Goal: Task Accomplishment & Management: Complete application form

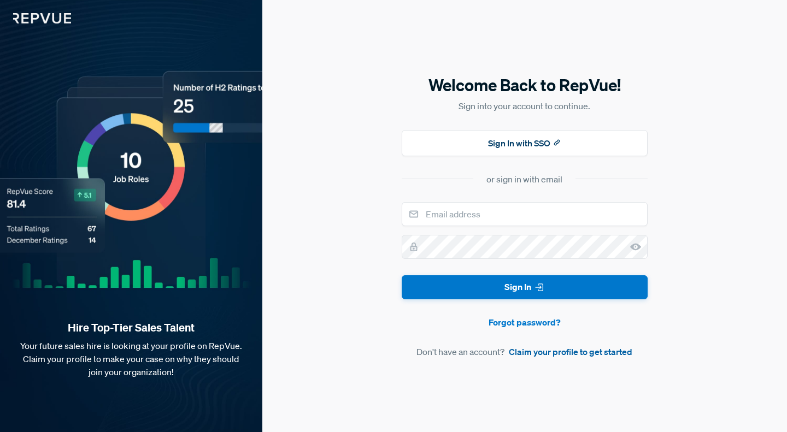
click at [563, 349] on link "Claim your profile to get started" at bounding box center [571, 351] width 124 height 13
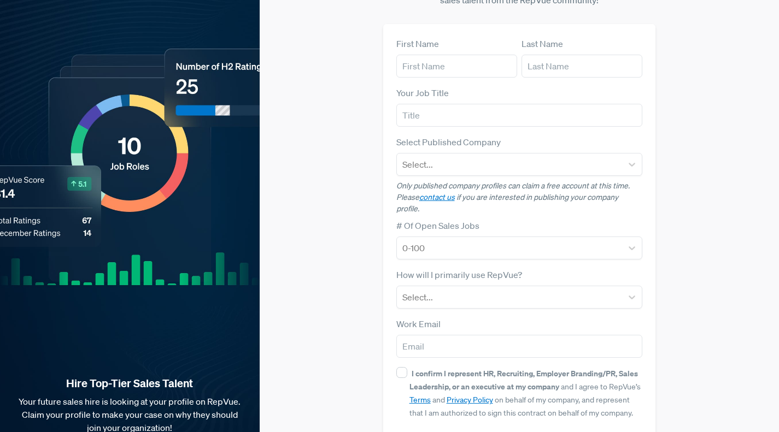
scroll to position [99, 0]
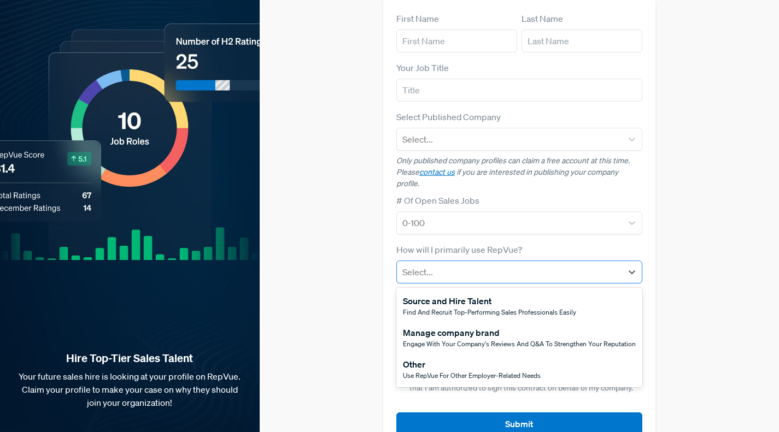
click at [524, 265] on div at bounding box center [509, 272] width 215 height 15
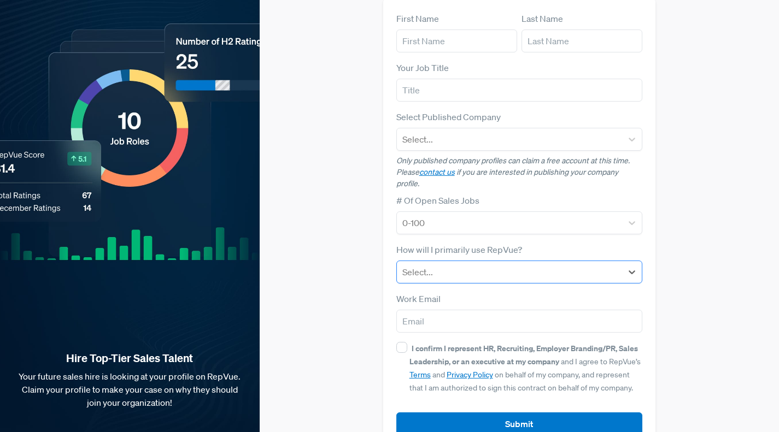
click at [524, 265] on div at bounding box center [509, 272] width 215 height 15
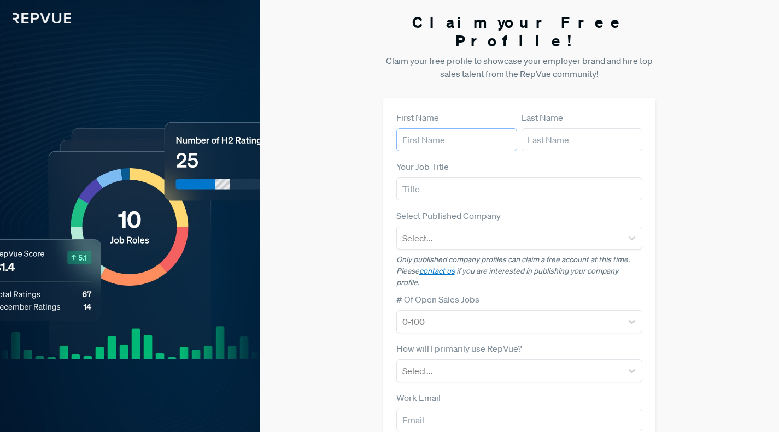
click at [458, 128] on input "text" at bounding box center [456, 139] width 121 height 23
type input "[PERSON_NAME]"
click at [548, 128] on input "text" at bounding box center [581, 139] width 121 height 23
type input "[PERSON_NAME]"
click at [439, 178] on input "text" at bounding box center [519, 189] width 246 height 23
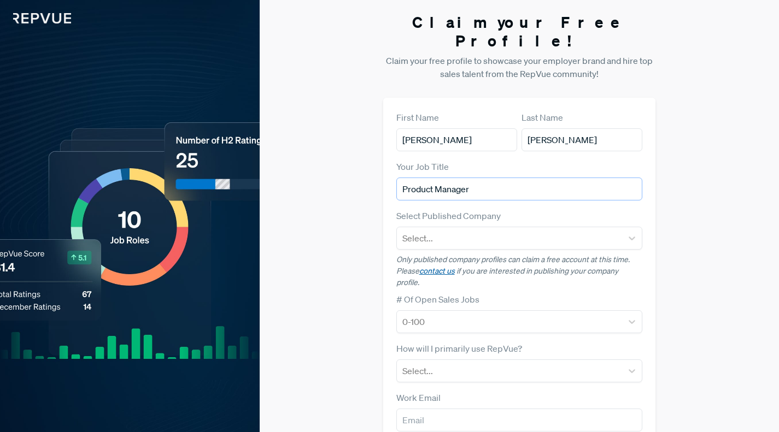
type input "Product Manager"
click at [434, 266] on link "contact us" at bounding box center [437, 271] width 36 height 10
click at [712, 226] on div "Claim your Free Profile! Claim your free profile to showcase your employer bran…" at bounding box center [519, 280] width 519 height 561
click at [39, 20] on img at bounding box center [35, 12] width 71 height 24
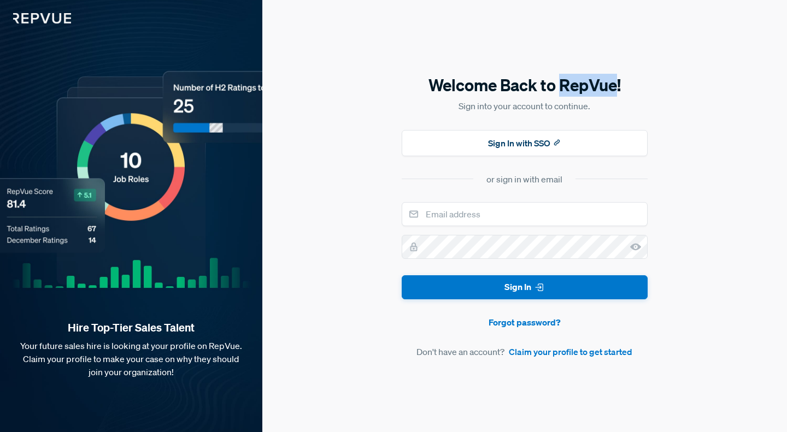
drag, startPoint x: 561, startPoint y: 84, endPoint x: 616, endPoint y: 80, distance: 55.3
click at [616, 80] on h5 "Welcome Back to RepVue!" at bounding box center [525, 85] width 246 height 23
copy h5 "RepVue"
